Goal: Information Seeking & Learning: Learn about a topic

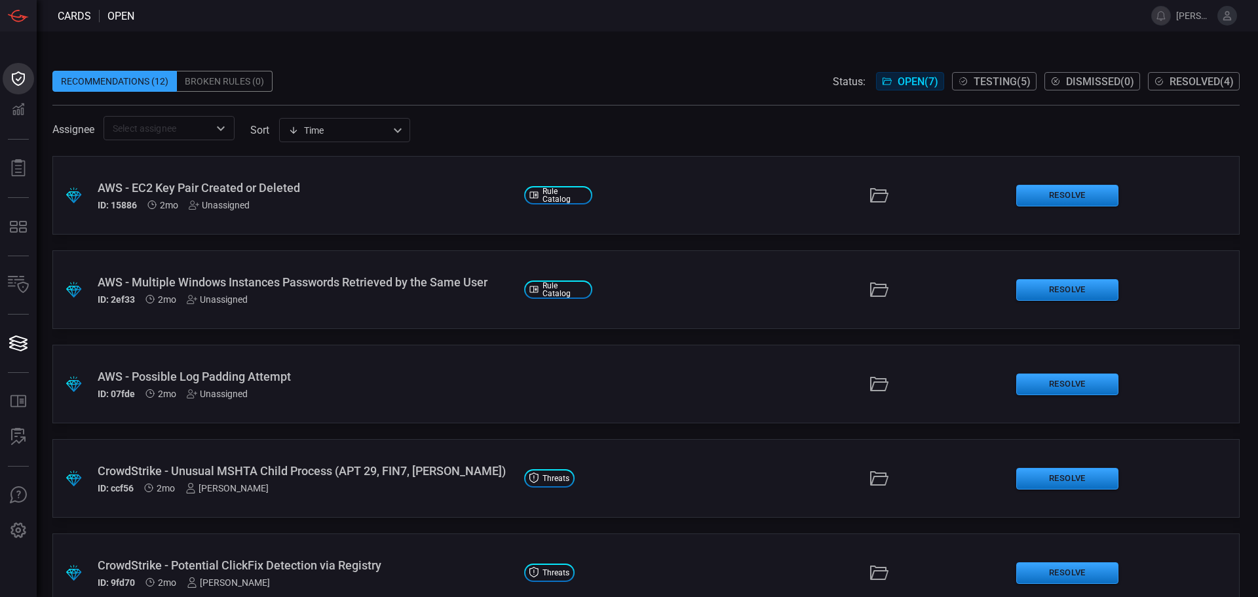
click at [22, 83] on icon at bounding box center [18, 78] width 13 height 14
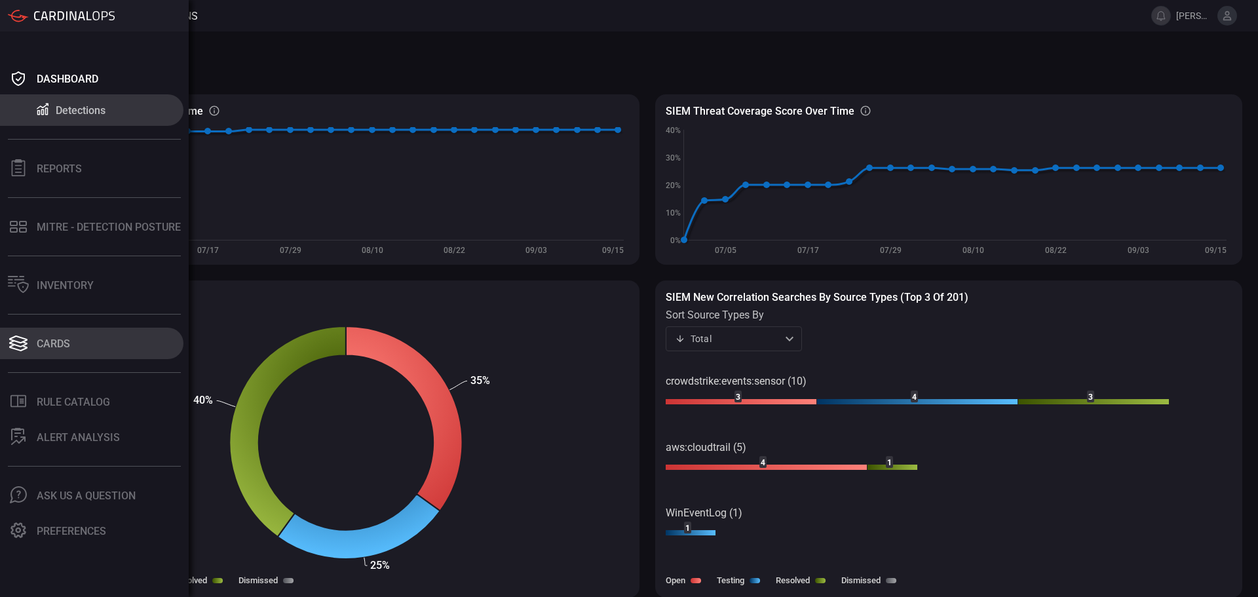
click at [85, 337] on button "Cards" at bounding box center [91, 343] width 183 height 31
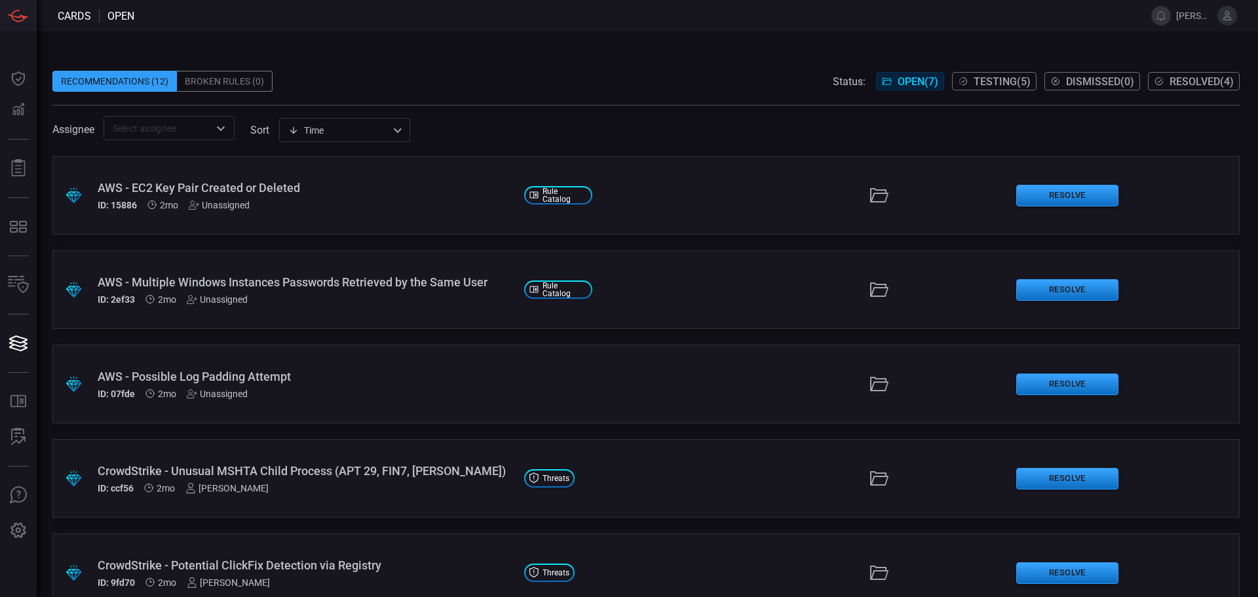
click at [1009, 87] on span "Testing ( 5 )" at bounding box center [1002, 81] width 57 height 12
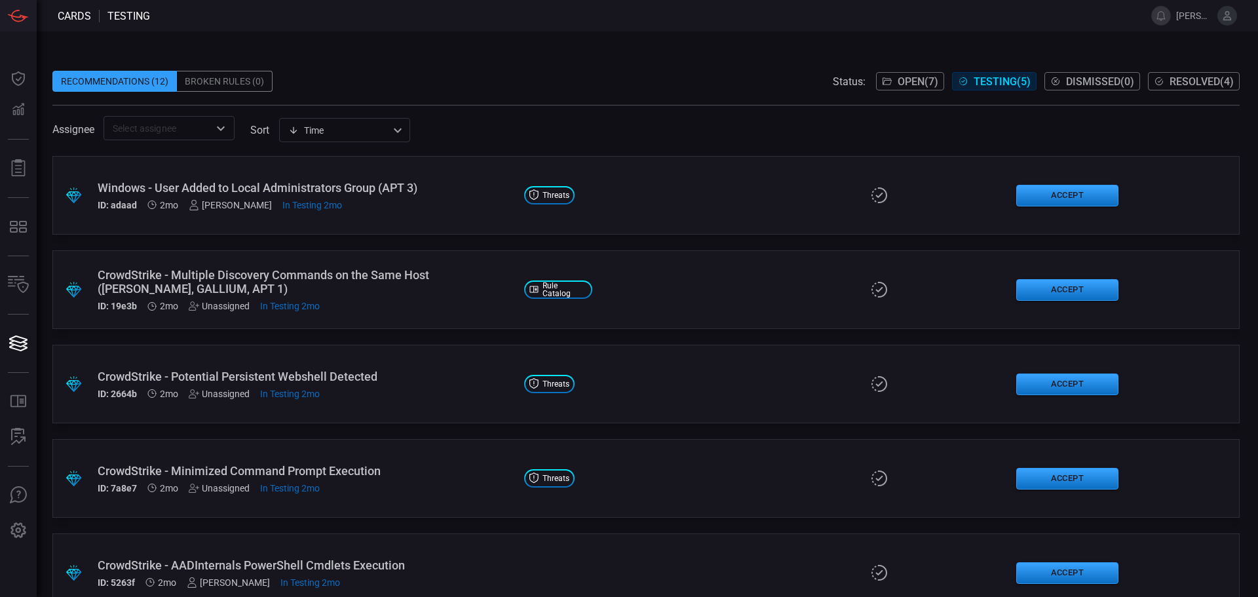
click at [1201, 81] on span "Resolved ( 4 )" at bounding box center [1202, 81] width 64 height 12
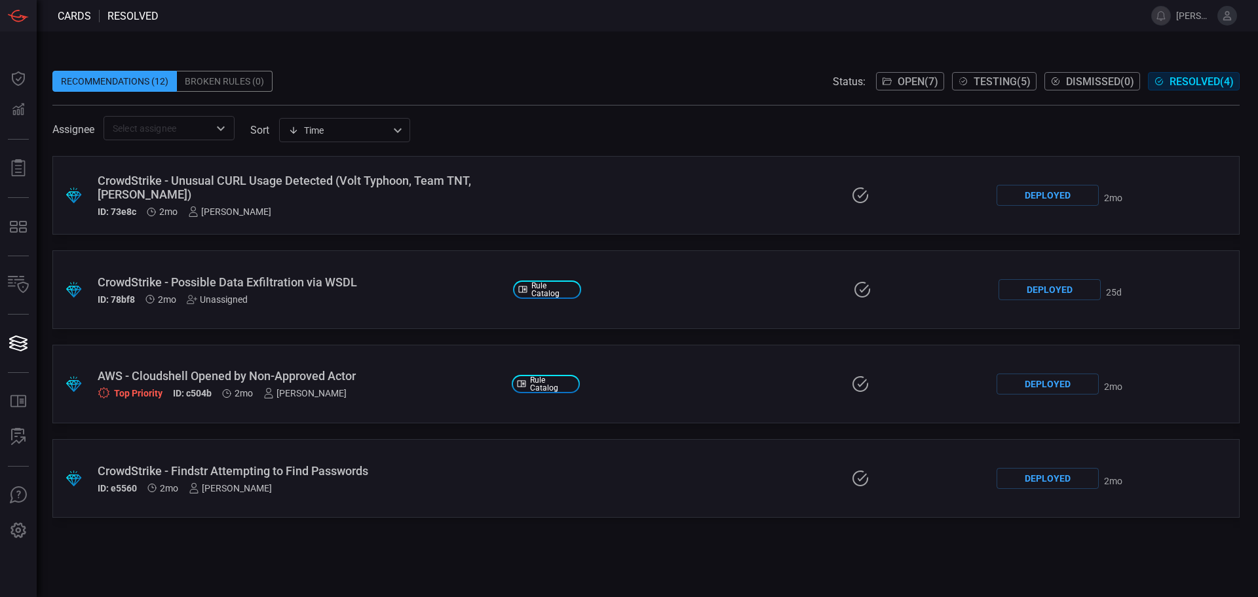
click at [913, 88] on button "Open ( 7 )" at bounding box center [910, 81] width 68 height 18
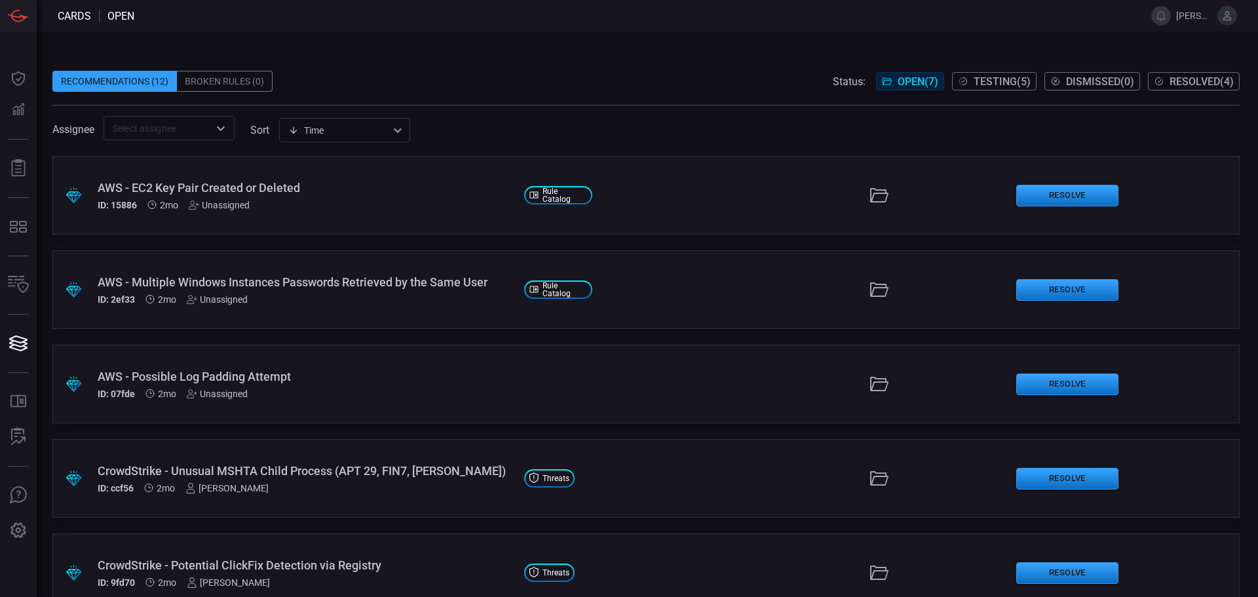
drag, startPoint x: 901, startPoint y: 83, endPoint x: 895, endPoint y: 53, distance: 30.1
click at [887, 48] on div "Recommendations (12) Broken Rules (0) Status: Open ( 7 ) Testing ( 5 ) Dismisse…" at bounding box center [647, 313] width 1221 height 565
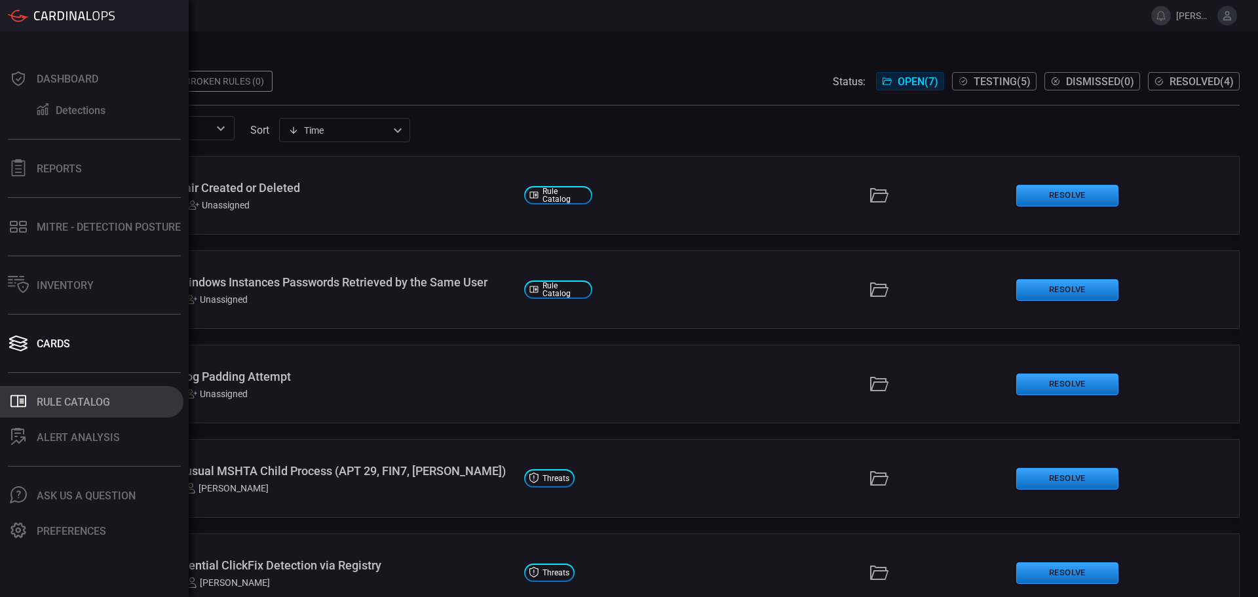
click at [102, 401] on div "Rule Catalog" at bounding box center [73, 402] width 73 height 12
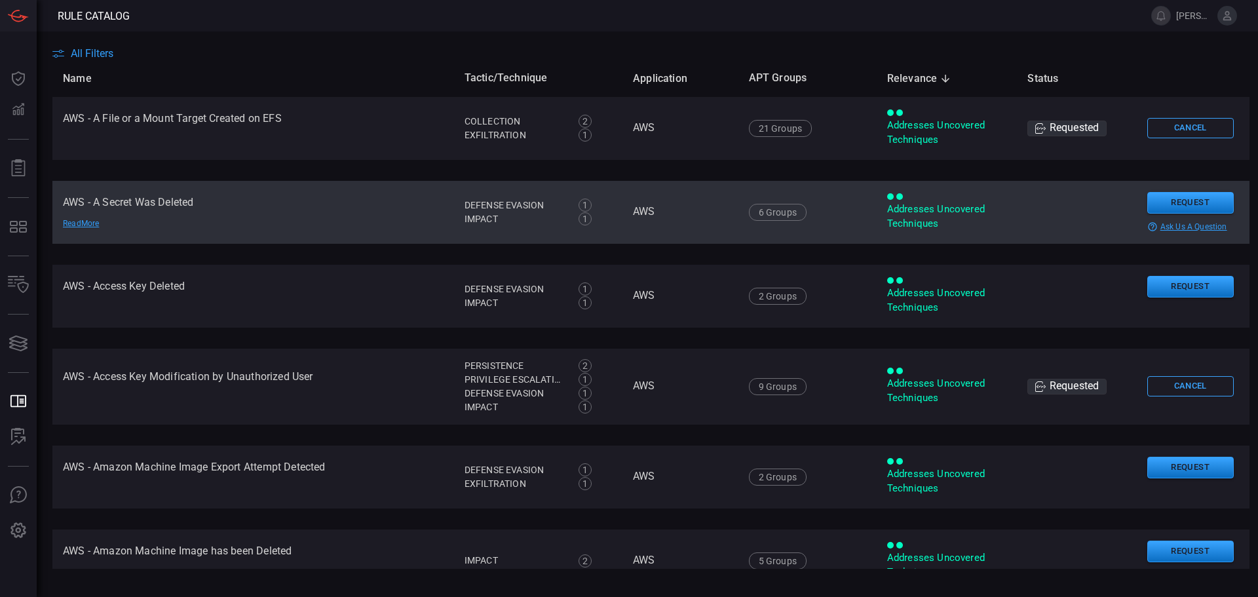
scroll to position [66, 0]
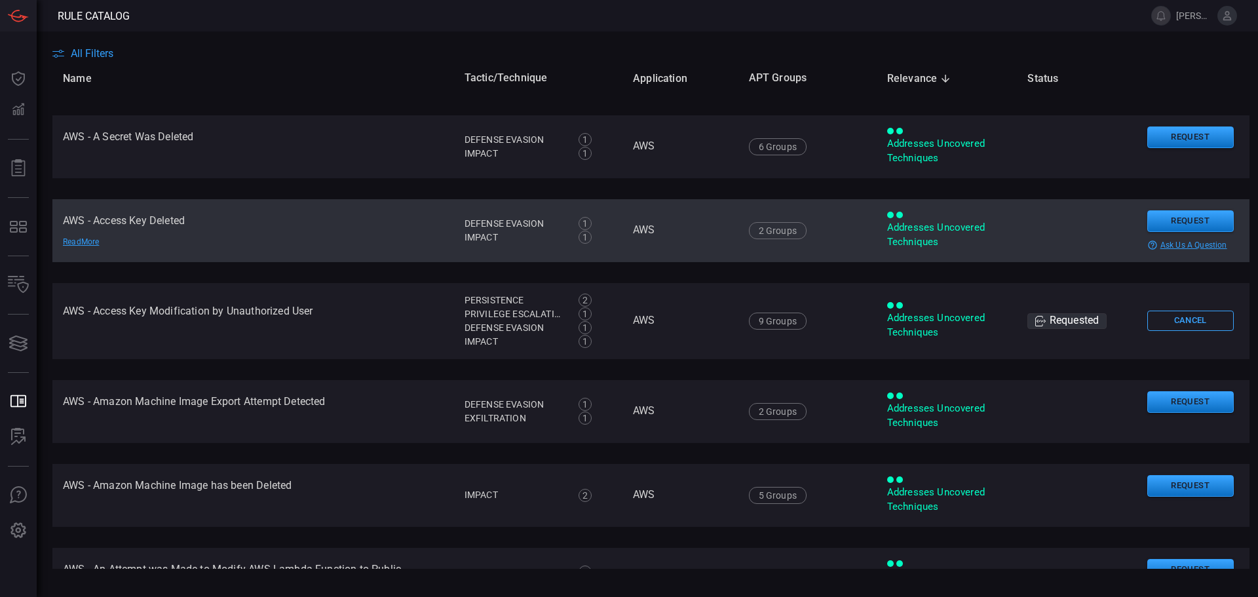
click at [73, 239] on div "Read More" at bounding box center [109, 242] width 92 height 10
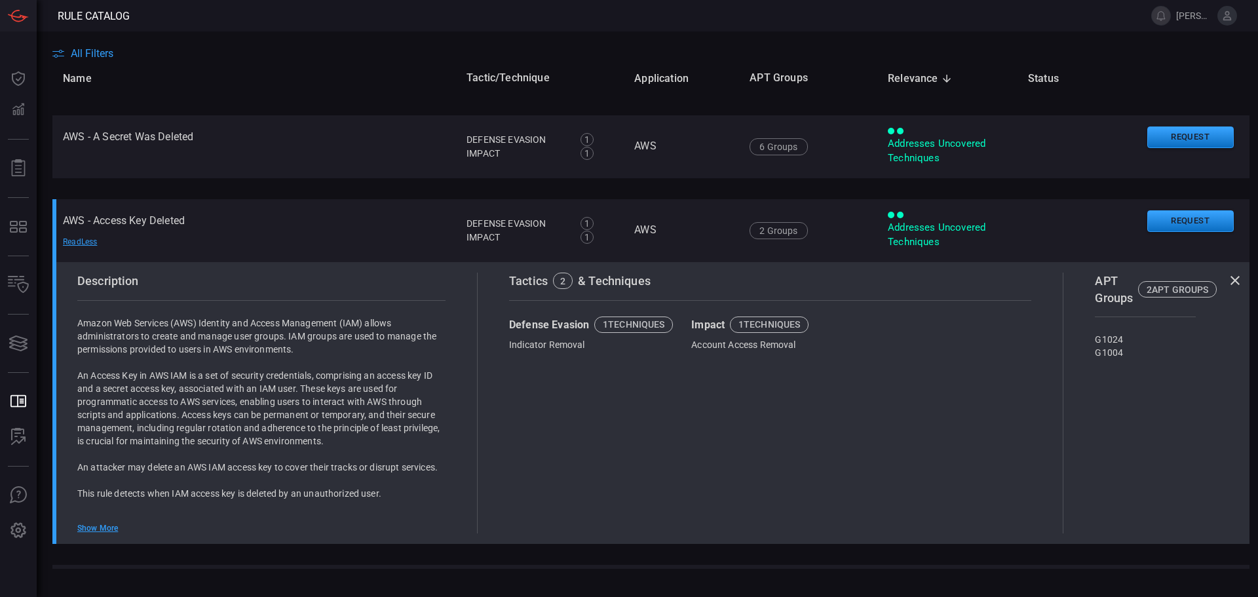
click at [1231, 282] on icon at bounding box center [1235, 281] width 16 height 16
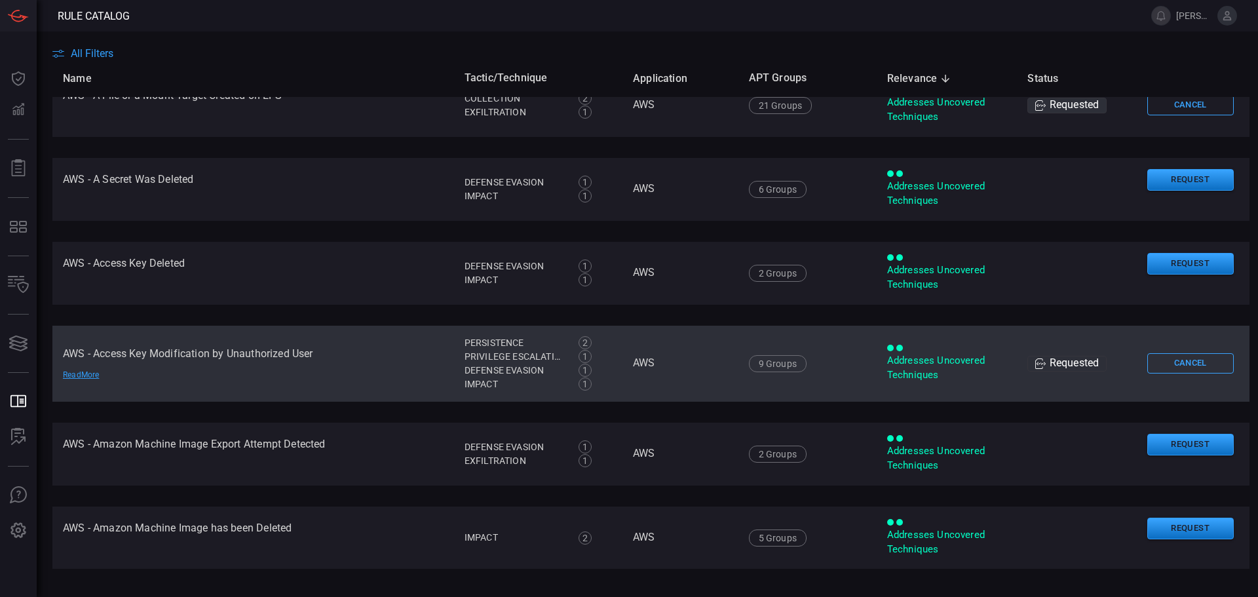
scroll to position [0, 0]
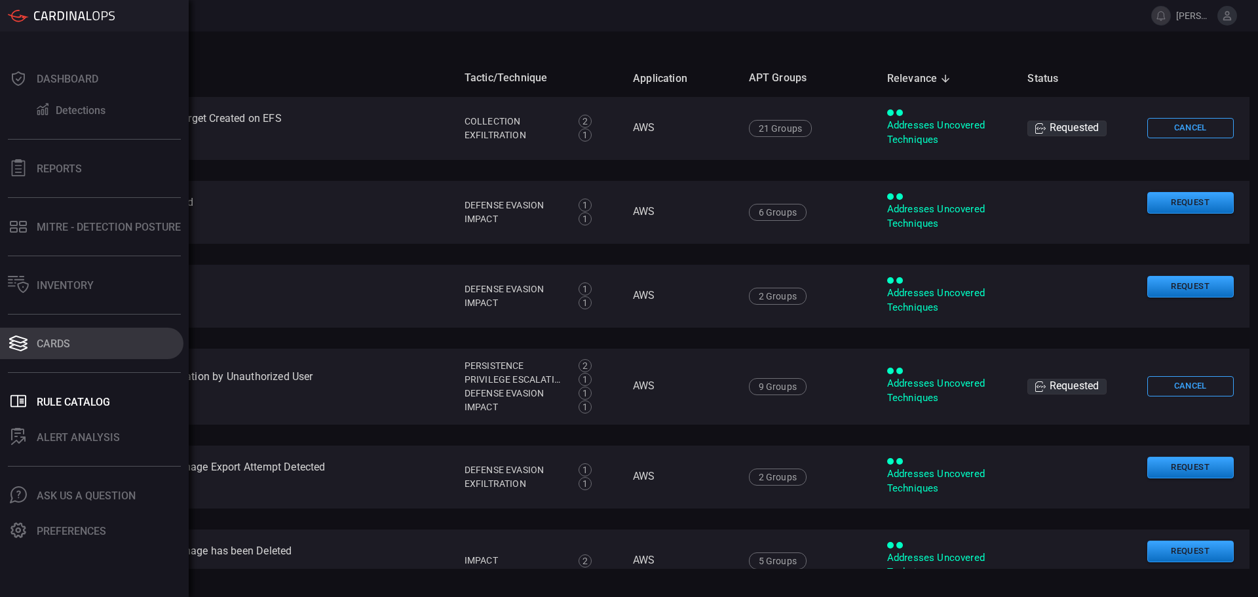
click at [69, 339] on div "Cards" at bounding box center [53, 343] width 33 height 12
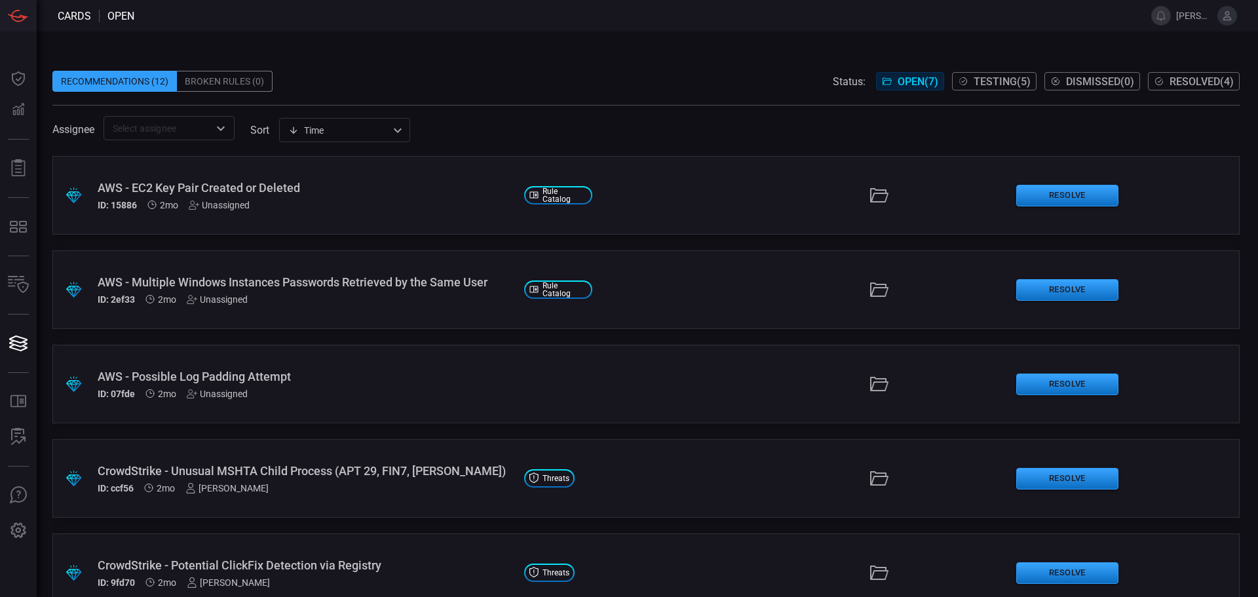
click at [132, 77] on div "Recommendations (12)" at bounding box center [114, 81] width 124 height 21
drag, startPoint x: 1004, startPoint y: 83, endPoint x: 986, endPoint y: 83, distance: 18.4
click at [986, 83] on span "Testing ( 5 )" at bounding box center [1002, 81] width 57 height 12
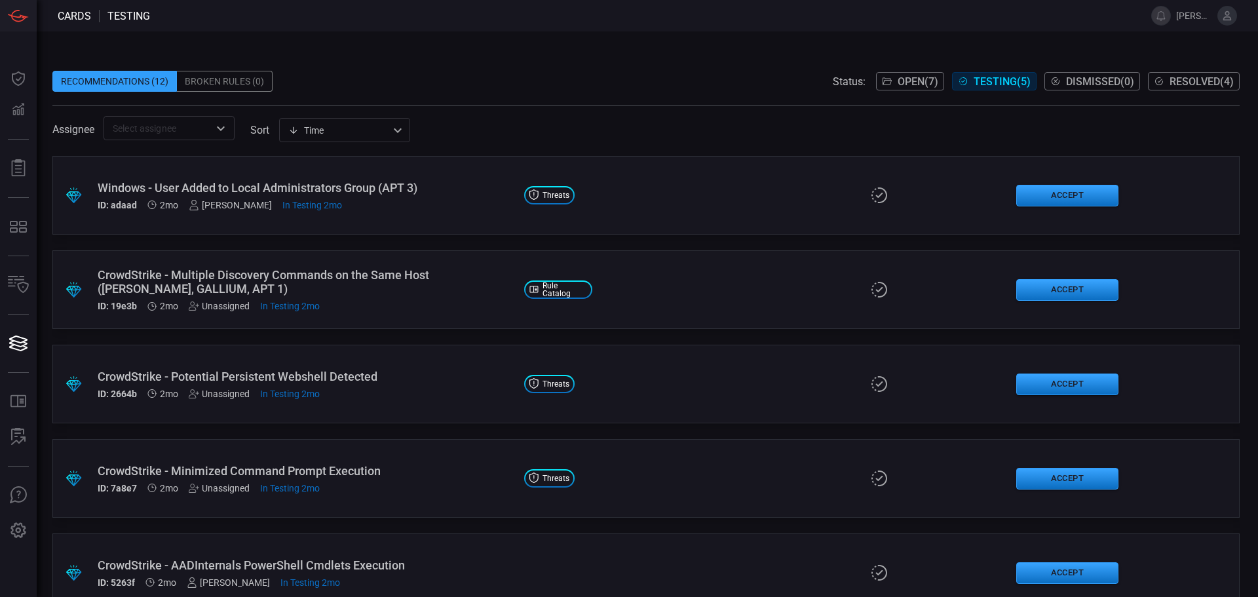
scroll to position [31, 0]
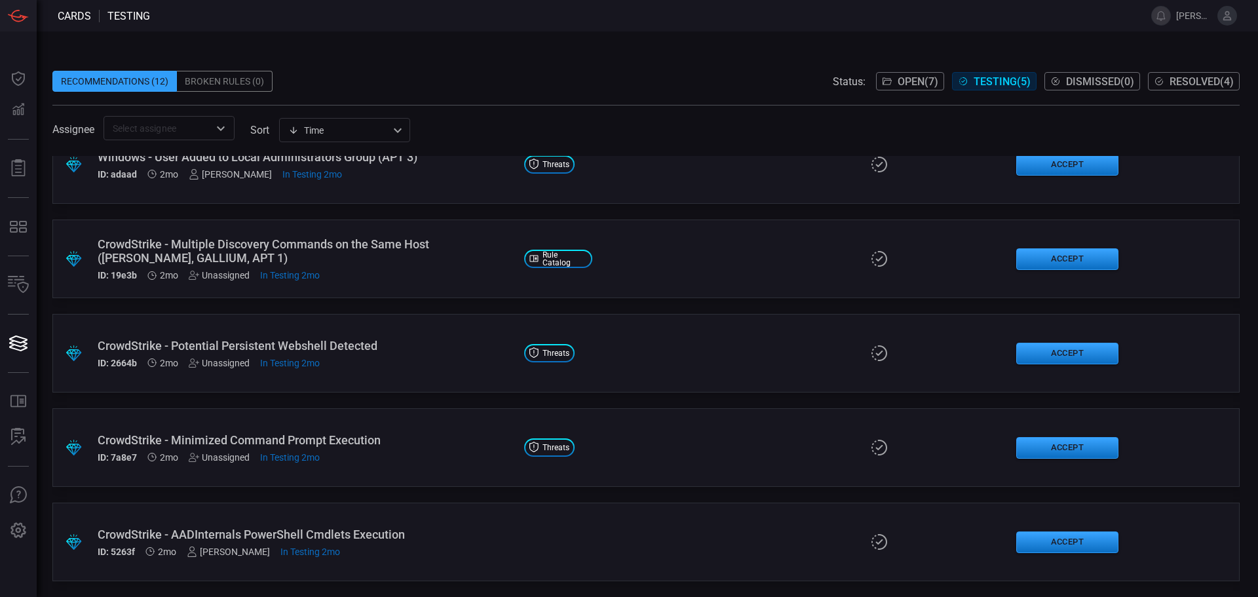
click at [455, 543] on div "CrowdStrike - AADInternals PowerShell Cmdlets Execution ID: 5263f 2mo [PERSON_N…" at bounding box center [306, 541] width 416 height 29
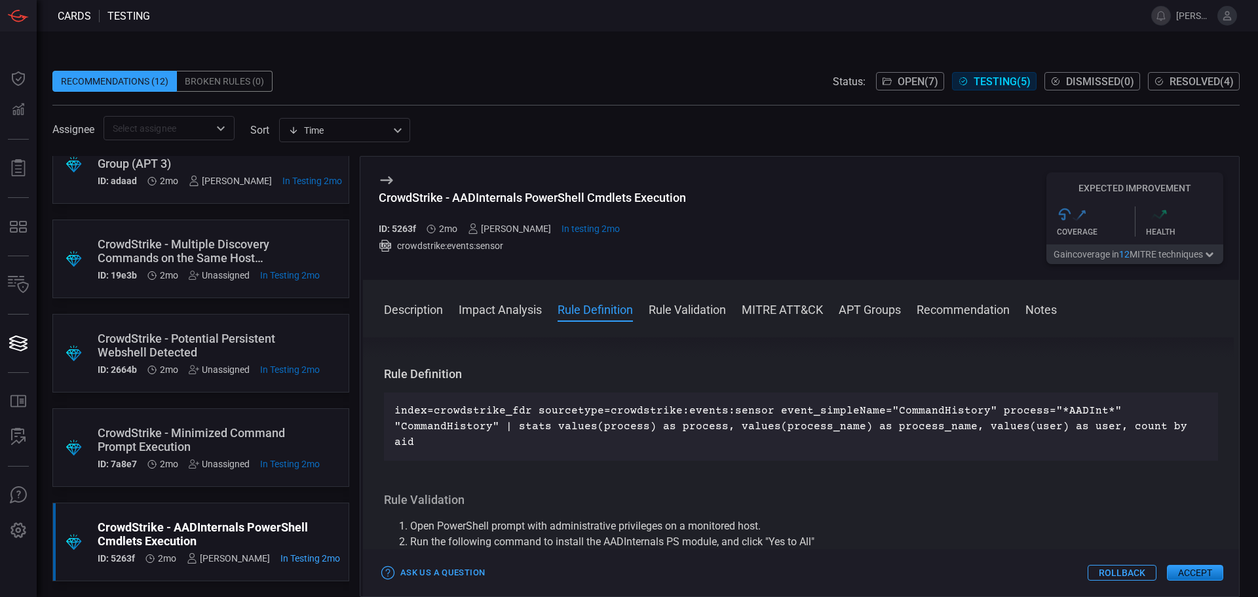
scroll to position [459, 0]
click at [1211, 257] on icon "button" at bounding box center [1209, 255] width 13 height 10
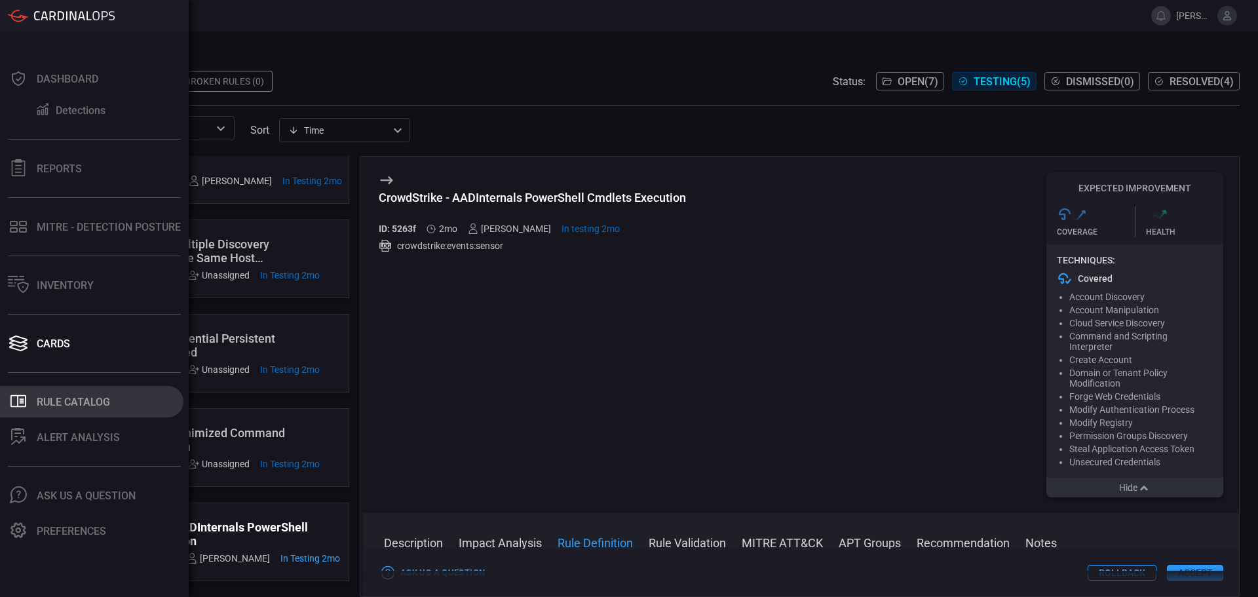
click at [93, 405] on div "Rule Catalog" at bounding box center [73, 402] width 73 height 12
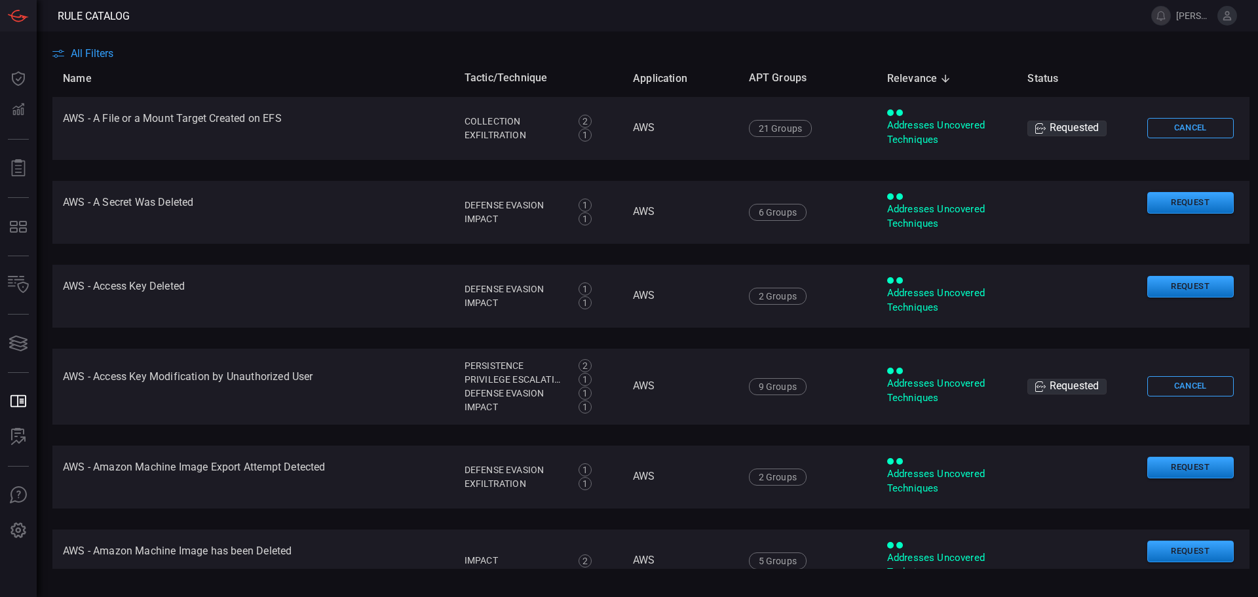
click at [100, 56] on span "All Filters" at bounding box center [92, 53] width 43 height 12
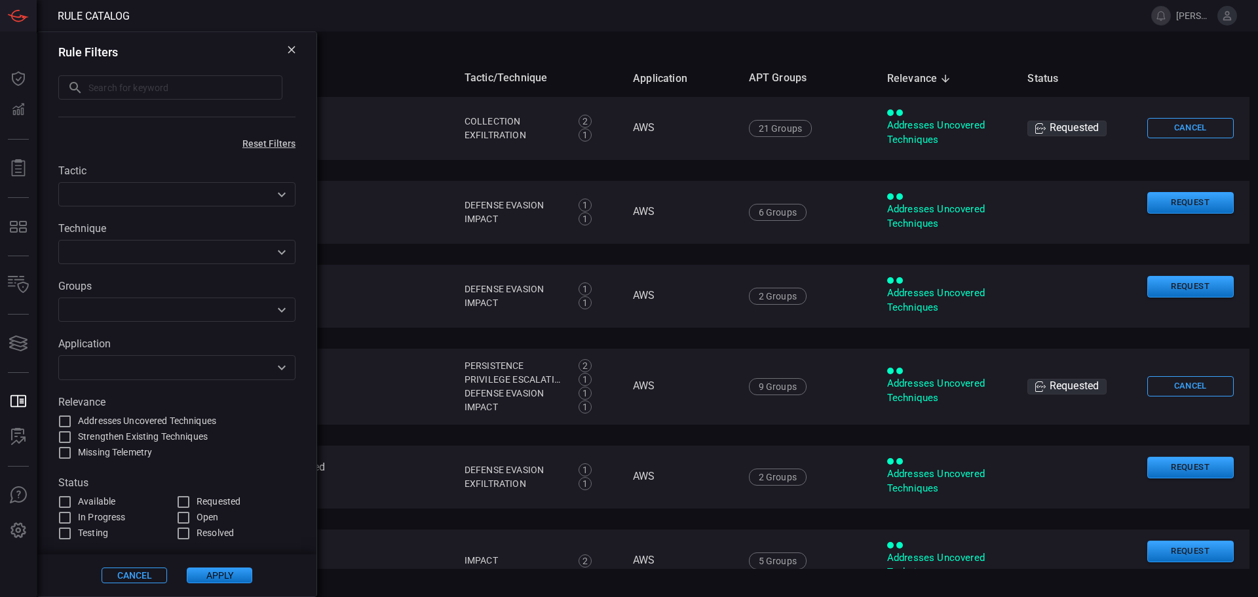
click at [128, 86] on input "text" at bounding box center [185, 87] width 194 height 24
type input "m"
type input "k"
type input "jiggler"
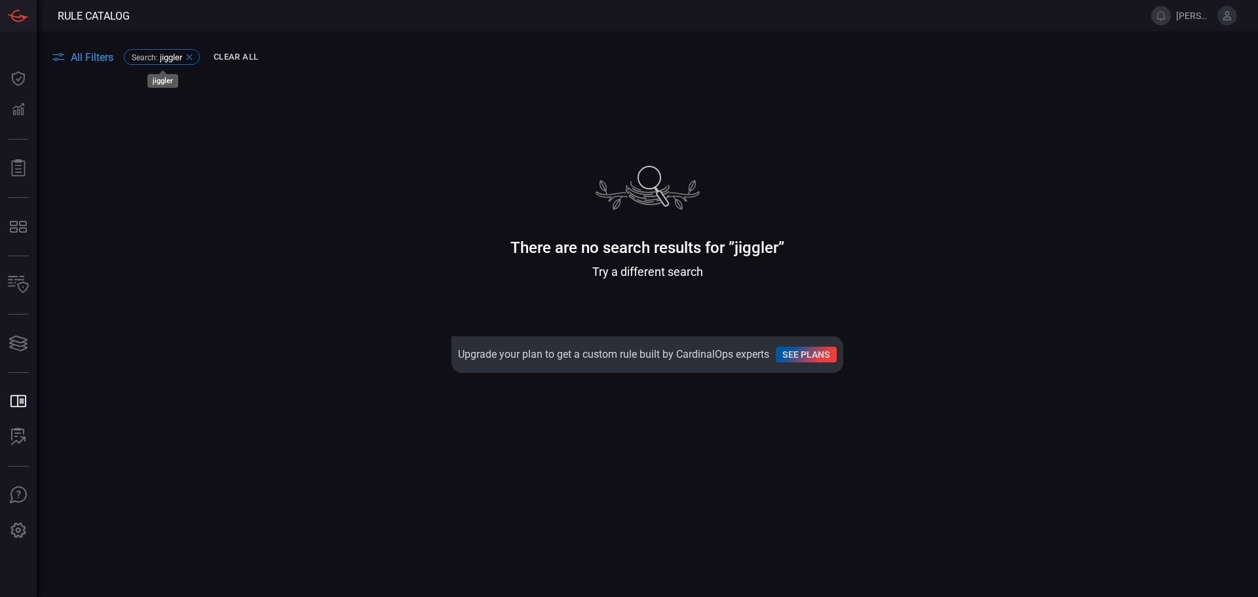
click at [194, 55] on icon at bounding box center [189, 57] width 10 height 10
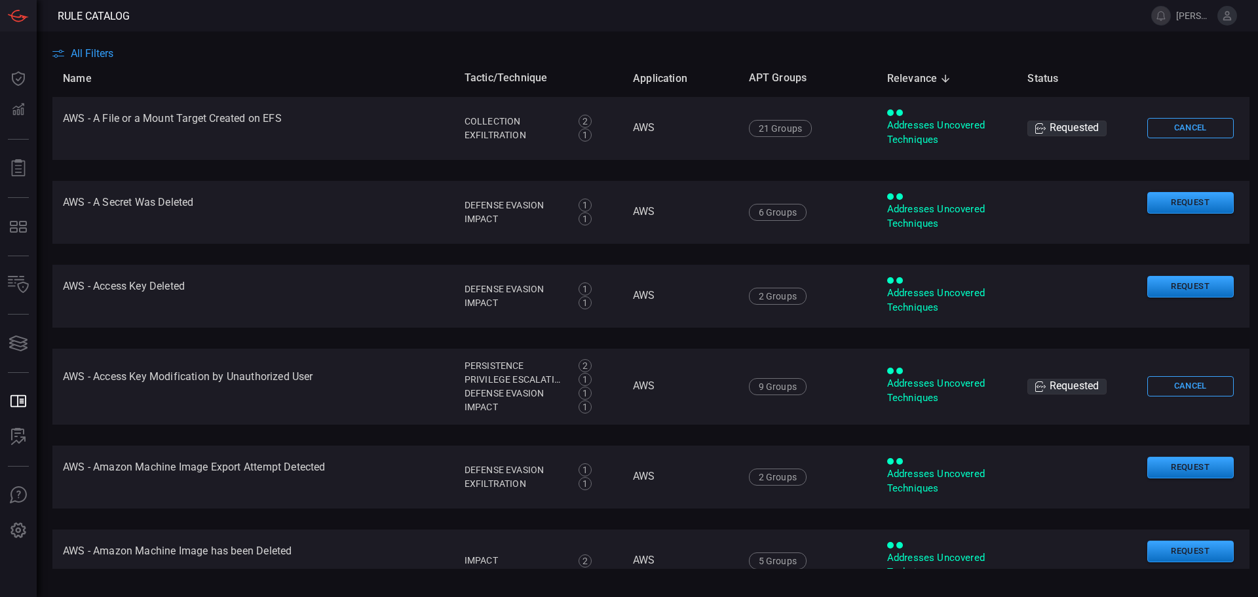
click at [100, 55] on span "All Filters" at bounding box center [92, 53] width 43 height 12
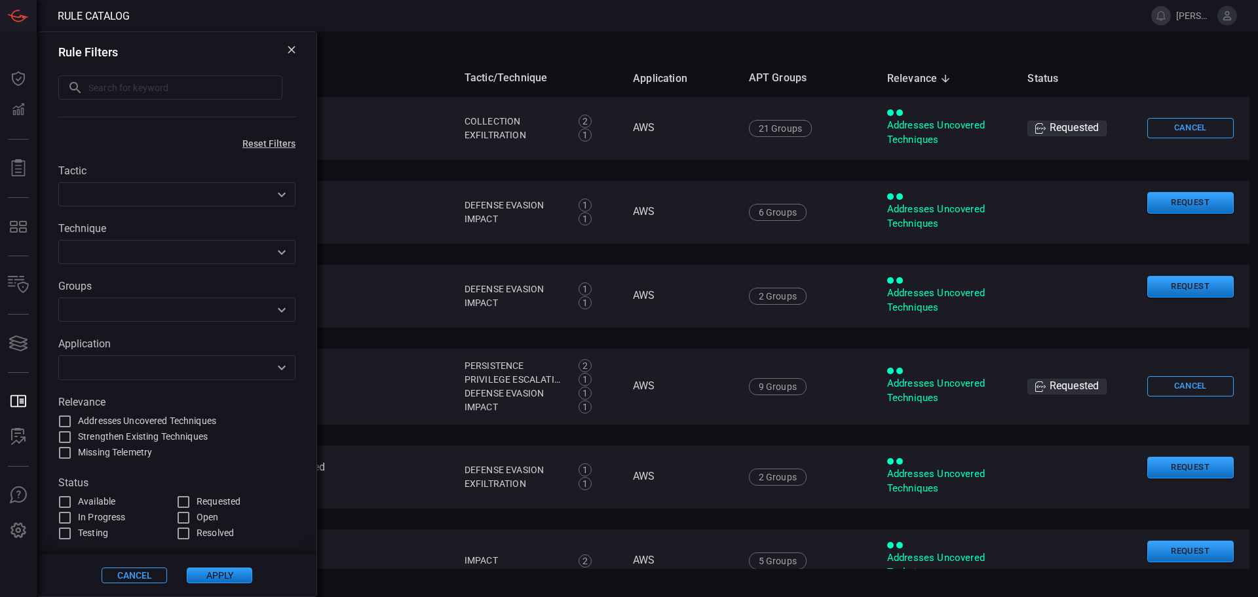
click at [149, 88] on input "text" at bounding box center [185, 87] width 194 height 24
type input "mouse"
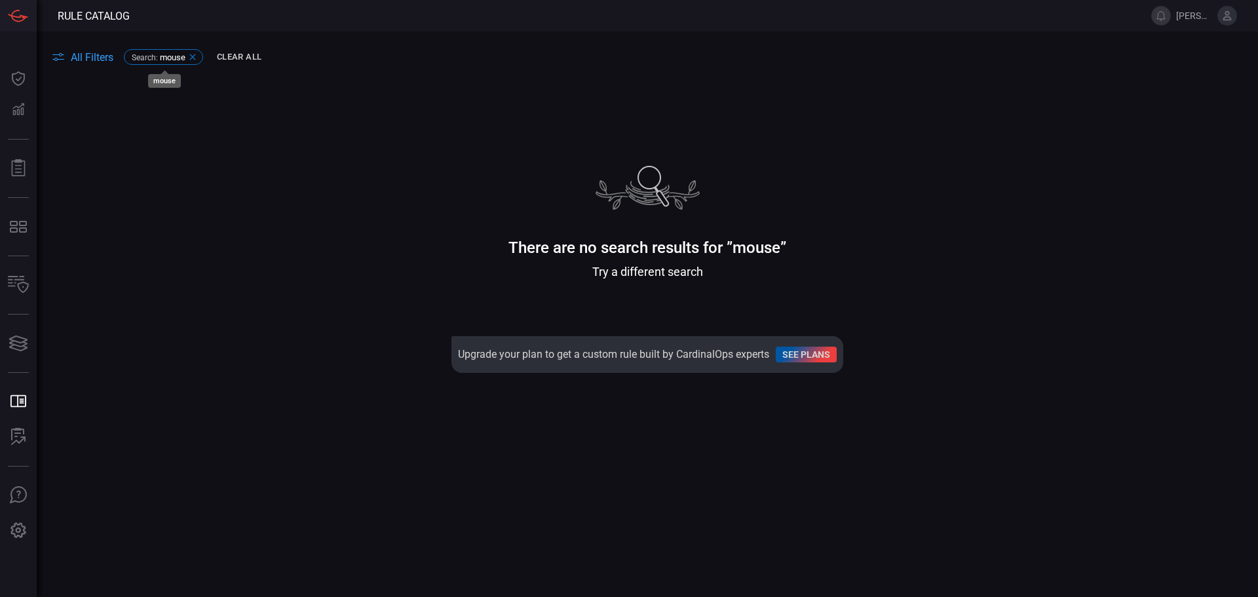
click at [194, 56] on icon at bounding box center [192, 57] width 10 height 10
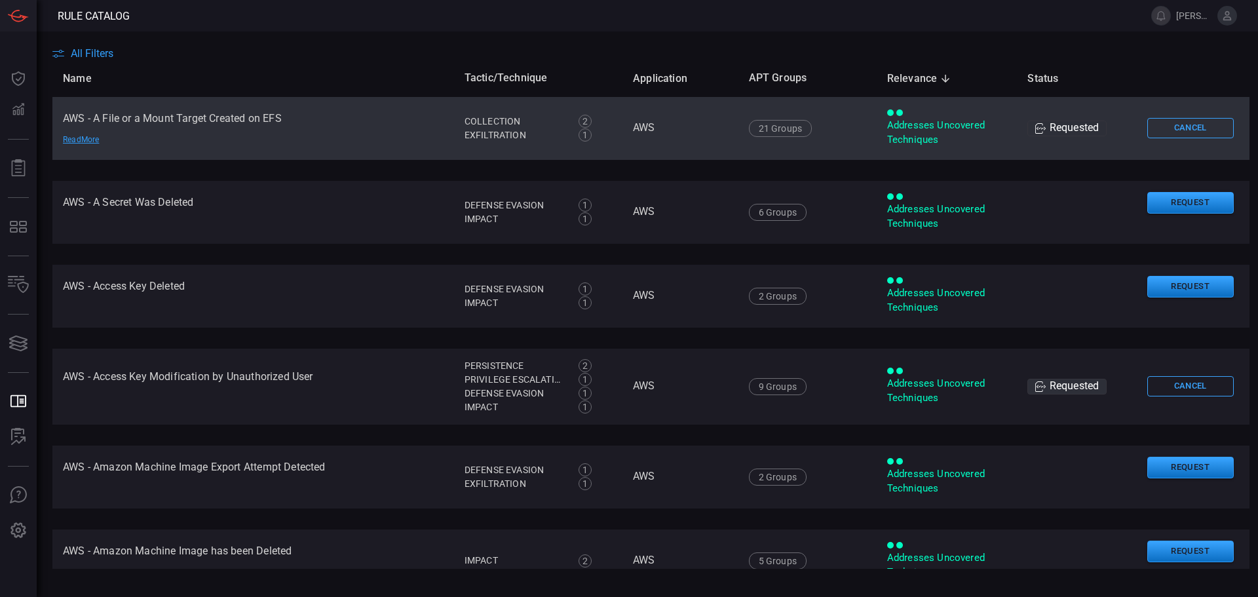
click at [242, 125] on td "AWS - A File or a Mount Target Created on EFS Read More" at bounding box center [253, 128] width 402 height 63
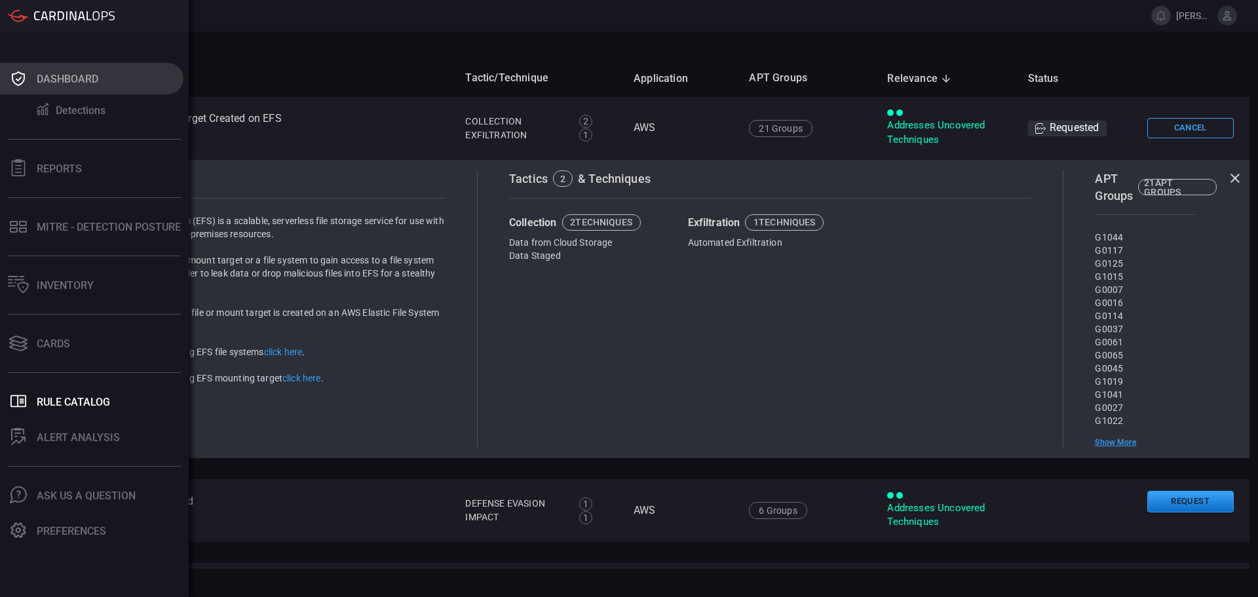
click at [82, 84] on div "Dashboard" at bounding box center [68, 79] width 62 height 12
